Goal: Information Seeking & Learning: Learn about a topic

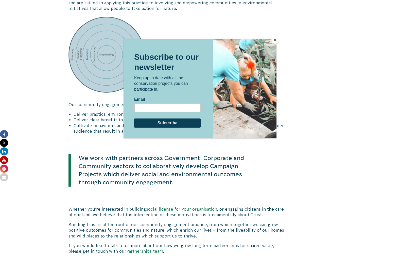
click at [276, 40] on button "Close" at bounding box center [275, 40] width 8 height 8
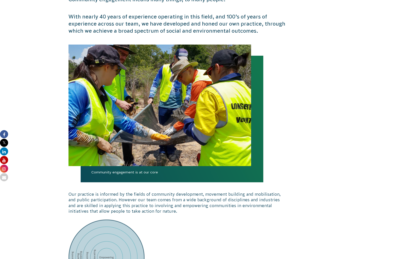
scroll to position [131, 0]
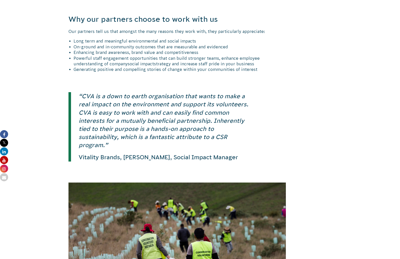
scroll to position [963, 0]
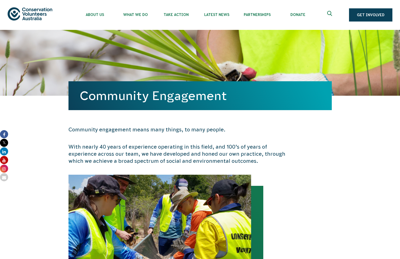
scroll to position [131, 0]
